Goal: Obtain resource: Download file/media

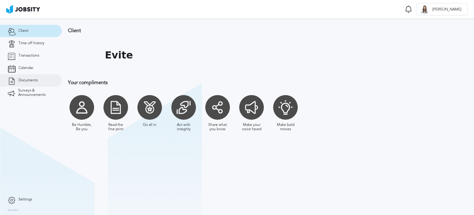
click at [40, 79] on link "Documents" at bounding box center [31, 80] width 62 height 12
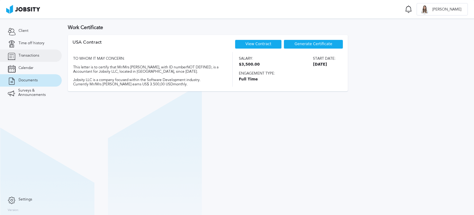
click at [34, 53] on span "Transactions" at bounding box center [29, 55] width 21 height 4
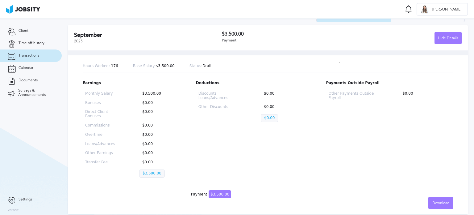
scroll to position [62, 0]
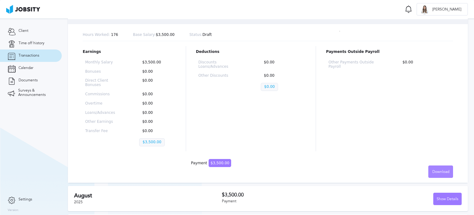
click at [439, 171] on span "Download" at bounding box center [440, 171] width 17 height 4
click at [438, 184] on li "Spanish" at bounding box center [436, 183] width 25 height 12
click at [25, 80] on span "Documents" at bounding box center [28, 80] width 19 height 4
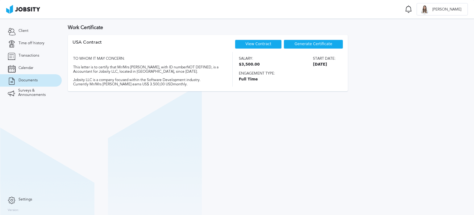
click at [274, 43] on div "View Contract" at bounding box center [258, 44] width 47 height 9
click at [256, 45] on link "View Contract" at bounding box center [258, 44] width 26 height 4
click at [307, 45] on span "Generate Certificate" at bounding box center [314, 44] width 38 height 4
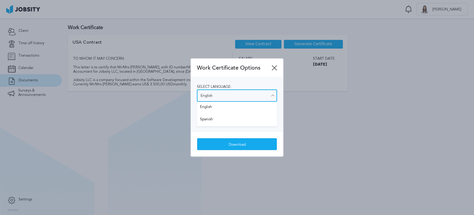
click at [231, 95] on input "English" at bounding box center [237, 95] width 80 height 12
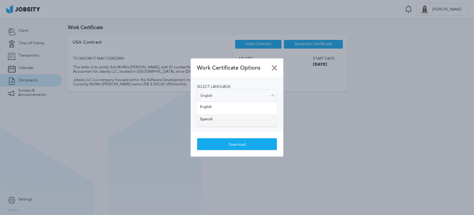
type input "Spanish"
click at [220, 117] on div "Select language: Spanish English Spanish Select salary visibility: Show salary …" at bounding box center [237, 104] width 93 height 54
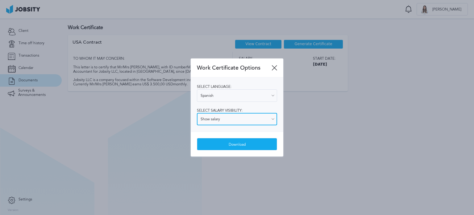
click at [211, 120] on input "Show salary" at bounding box center [237, 119] width 80 height 12
click at [214, 131] on div "Select language: Spanish English Spanish Select salary visibility: Show salary …" at bounding box center [237, 104] width 93 height 54
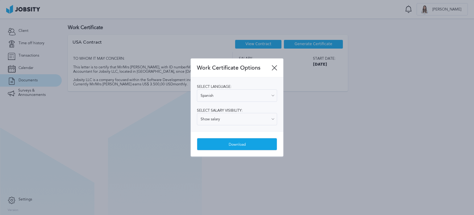
click at [223, 144] on div "Download" at bounding box center [237, 144] width 80 height 12
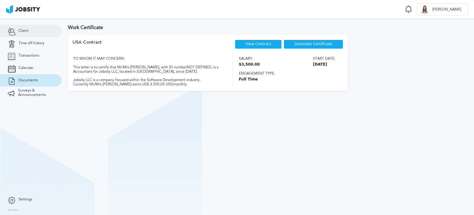
click at [38, 32] on link "Client" at bounding box center [31, 31] width 62 height 12
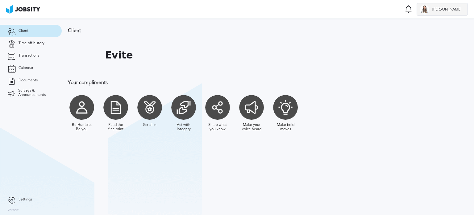
click at [454, 7] on span "[PERSON_NAME]" at bounding box center [446, 9] width 35 height 4
drag, startPoint x: 428, startPoint y: 72, endPoint x: 428, endPoint y: 68, distance: 4.4
click at [428, 71] on div "Log Out" at bounding box center [237, 107] width 474 height 215
click at [27, 82] on span "Documents" at bounding box center [28, 80] width 19 height 4
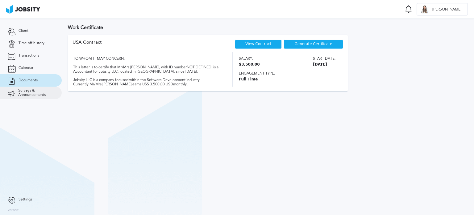
click at [23, 89] on span "Surveys & Announcements" at bounding box center [36, 92] width 36 height 9
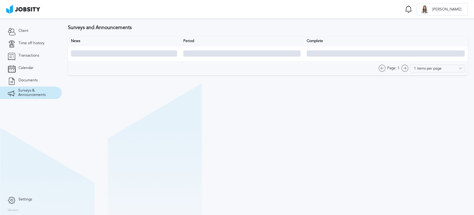
type input "10 items per page"
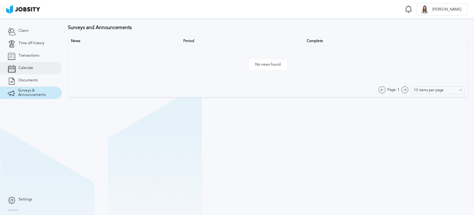
click at [24, 70] on span "Calendar" at bounding box center [26, 68] width 15 height 4
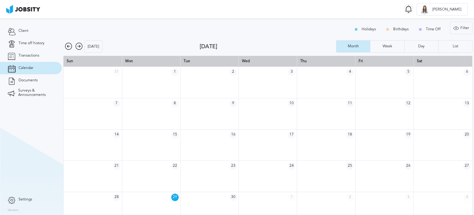
click at [412, 10] on icon at bounding box center [408, 9] width 7 height 8
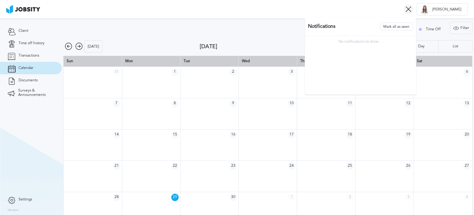
click at [411, 10] on icon at bounding box center [409, 9] width 6 height 6
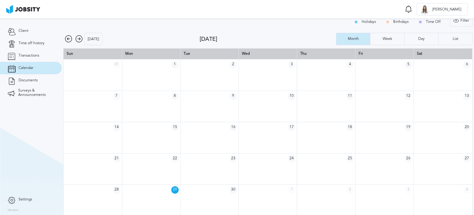
scroll to position [8, 0]
click at [19, 197] on span "Settings" at bounding box center [26, 199] width 14 height 4
